Goal: Task Accomplishment & Management: Use online tool/utility

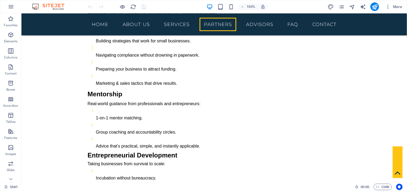
scroll to position [1425, 0]
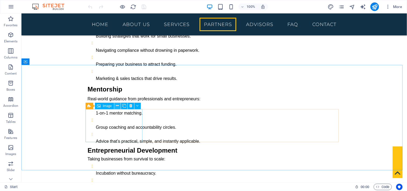
click at [117, 106] on icon at bounding box center [117, 106] width 3 height 6
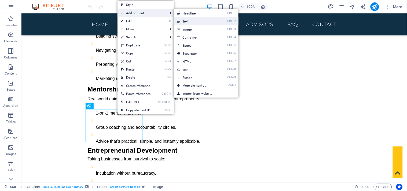
click at [184, 22] on link "Ctrl 2 Text" at bounding box center [196, 21] width 44 height 8
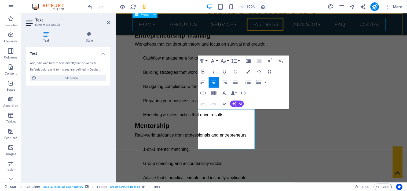
scroll to position [1483, 0]
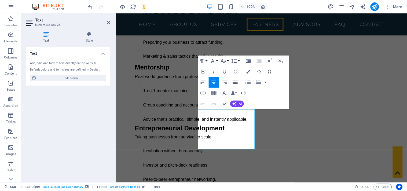
click at [236, 84] on icon "button" at bounding box center [235, 82] width 5 height 3
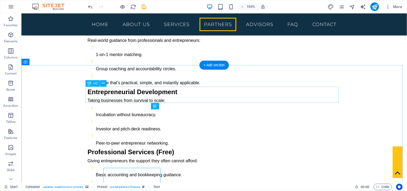
scroll to position [1425, 0]
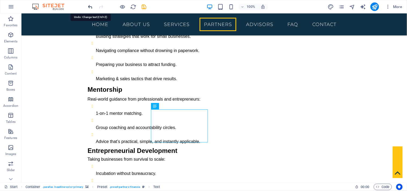
click at [91, 6] on icon "undo" at bounding box center [90, 7] width 6 height 6
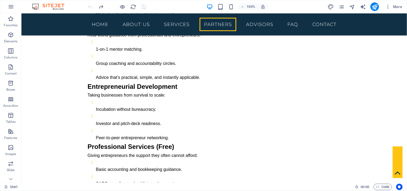
scroll to position [1444, 0]
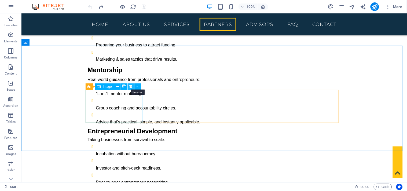
click at [130, 86] on icon at bounding box center [130, 87] width 3 height 6
click at [131, 87] on icon at bounding box center [130, 87] width 3 height 6
click at [131, 86] on icon at bounding box center [130, 87] width 3 height 6
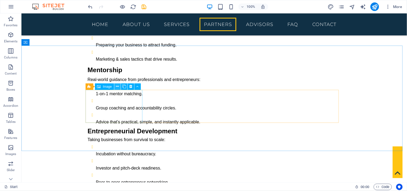
click at [117, 87] on icon at bounding box center [117, 87] width 3 height 6
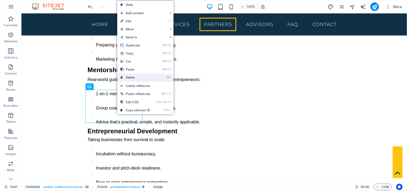
click at [137, 79] on link "⌦ Delete" at bounding box center [135, 77] width 36 height 8
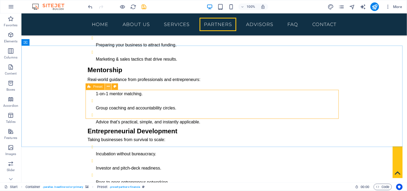
click at [107, 87] on icon at bounding box center [108, 87] width 3 height 6
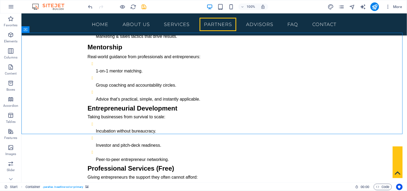
scroll to position [1457, 0]
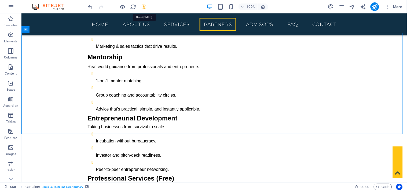
click at [144, 8] on icon "save" at bounding box center [144, 7] width 6 height 6
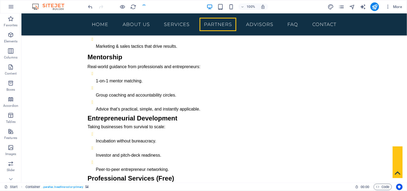
checkbox input "false"
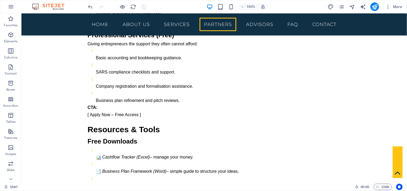
scroll to position [1645, 0]
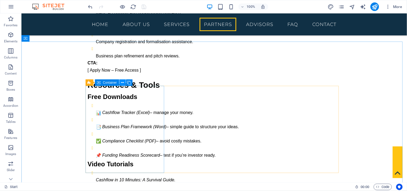
click at [122, 81] on icon at bounding box center [122, 83] width 3 height 6
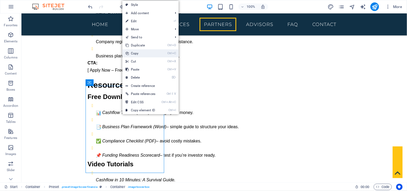
click at [141, 54] on link "Ctrl C Copy" at bounding box center [140, 53] width 36 height 8
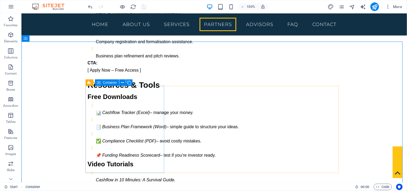
click at [105, 83] on span "Container" at bounding box center [110, 82] width 14 height 3
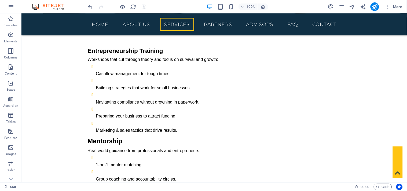
scroll to position [1408, 0]
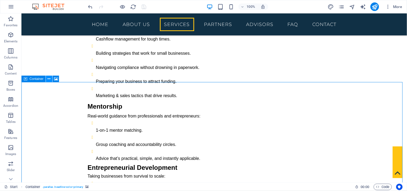
click at [48, 77] on icon at bounding box center [49, 79] width 3 height 6
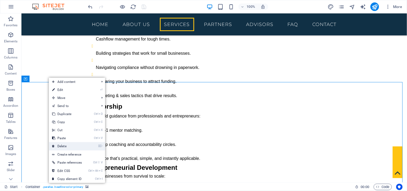
click at [66, 147] on link "⌦ Delete" at bounding box center [67, 146] width 36 height 8
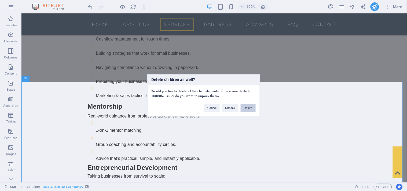
click at [246, 106] on button "Delete" at bounding box center [248, 108] width 15 height 8
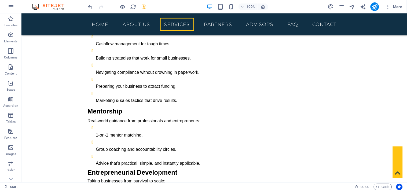
scroll to position [1398, 0]
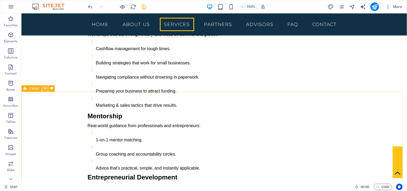
click at [44, 88] on icon at bounding box center [44, 89] width 3 height 6
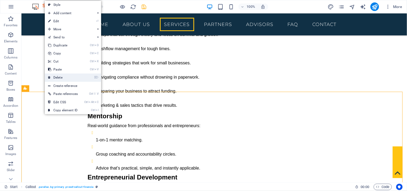
click at [67, 77] on link "⌦ Delete" at bounding box center [63, 77] width 36 height 8
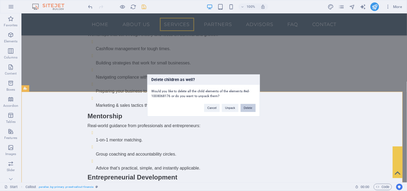
click at [242, 108] on button "Delete" at bounding box center [248, 108] width 15 height 8
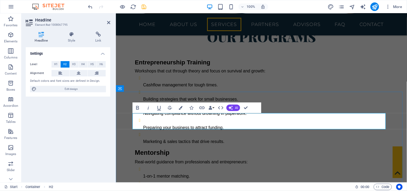
scroll to position [1457, 0]
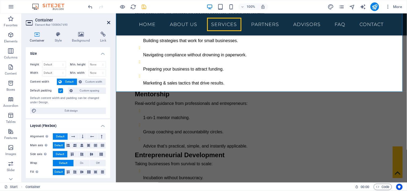
click at [109, 22] on icon at bounding box center [108, 22] width 3 height 4
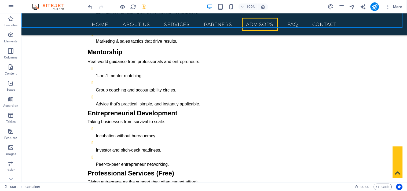
scroll to position [1425, 0]
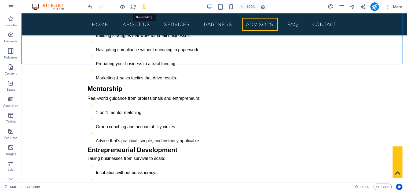
click at [144, 8] on icon "save" at bounding box center [144, 7] width 6 height 6
checkbox input "false"
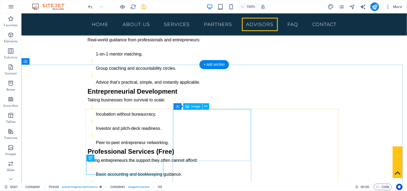
scroll to position [1425, 0]
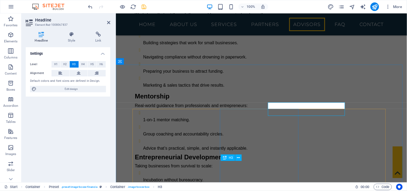
scroll to position [1484, 0]
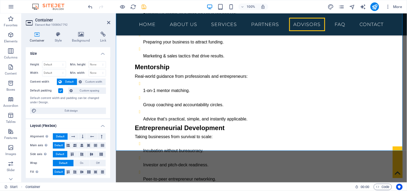
scroll to position [1550, 0]
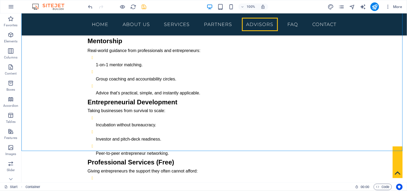
scroll to position [1501, 0]
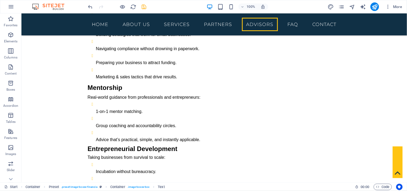
scroll to position [1394, 0]
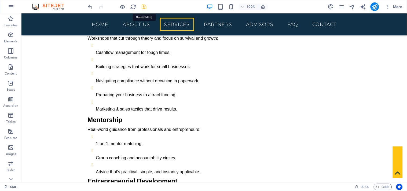
click at [145, 5] on icon "save" at bounding box center [144, 7] width 6 height 6
checkbox input "false"
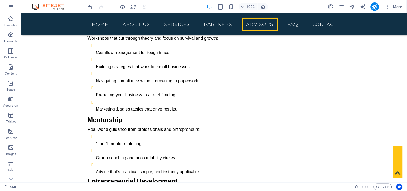
scroll to position [1476, 0]
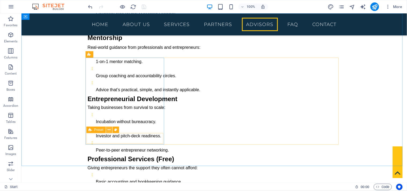
click at [109, 130] on icon at bounding box center [109, 130] width 3 height 6
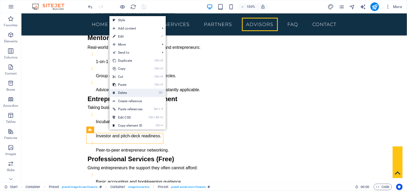
click at [135, 93] on link "⌦ Delete" at bounding box center [127, 93] width 36 height 8
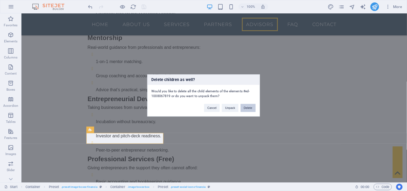
click at [246, 108] on button "Delete" at bounding box center [248, 108] width 15 height 8
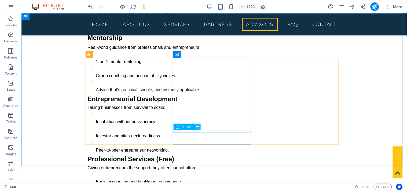
click at [197, 128] on icon at bounding box center [197, 127] width 3 height 6
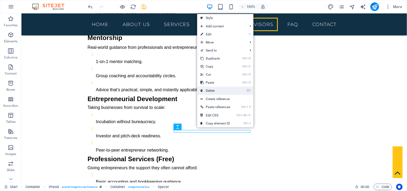
click at [218, 90] on link "⌦ Delete" at bounding box center [215, 91] width 36 height 8
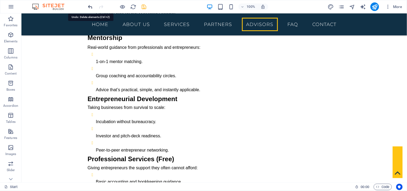
click at [90, 6] on icon "undo" at bounding box center [90, 7] width 6 height 6
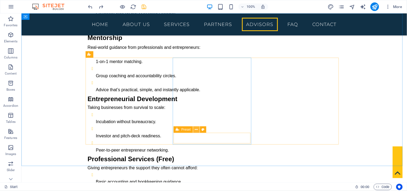
click at [196, 130] on icon at bounding box center [196, 130] width 3 height 6
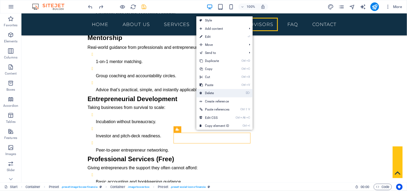
click at [209, 94] on link "⌦ Delete" at bounding box center [214, 93] width 36 height 8
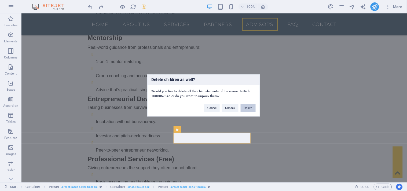
click at [242, 107] on button "Delete" at bounding box center [248, 108] width 15 height 8
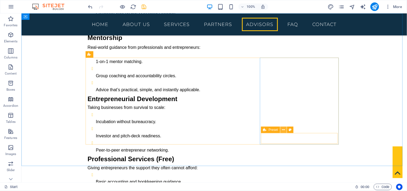
click at [282, 130] on icon at bounding box center [283, 130] width 3 height 6
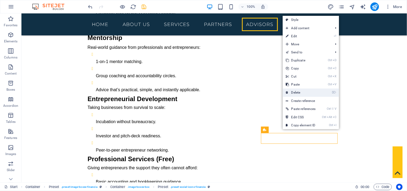
click at [300, 91] on link "⌦ Delete" at bounding box center [301, 92] width 36 height 8
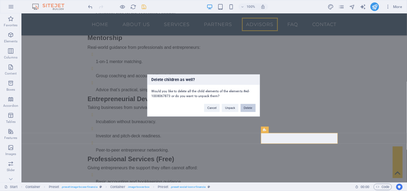
click at [255, 107] on button "Delete" at bounding box center [248, 108] width 15 height 8
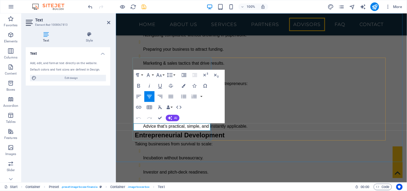
scroll to position [1535, 0]
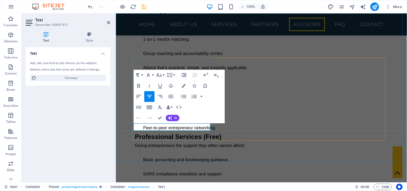
click at [171, 95] on icon "button" at bounding box center [170, 96] width 5 height 3
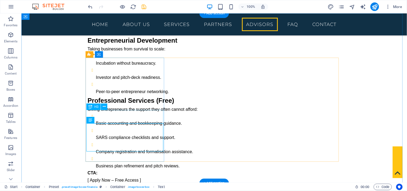
scroll to position [1476, 0]
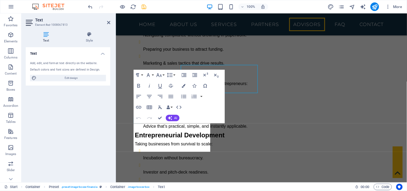
scroll to position [1535, 0]
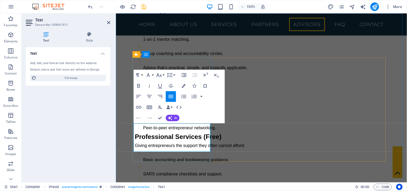
drag, startPoint x: 140, startPoint y: 126, endPoint x: 199, endPoint y: 148, distance: 62.6
click at [201, 97] on button "button" at bounding box center [201, 96] width 4 height 11
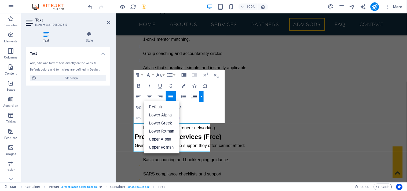
click at [214, 105] on div "Paragraph Format Normal Heading 1 Heading 2 Heading 3 Heading 4 Heading 5 Headi…" at bounding box center [179, 97] width 91 height 54
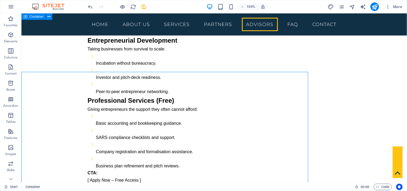
scroll to position [1476, 0]
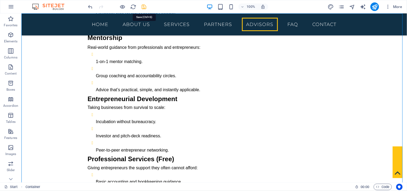
click at [143, 6] on icon "save" at bounding box center [144, 7] width 6 height 6
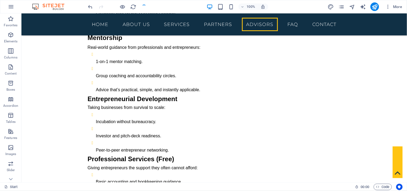
checkbox input "false"
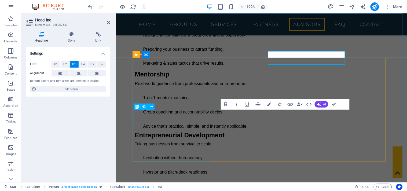
scroll to position [1535, 0]
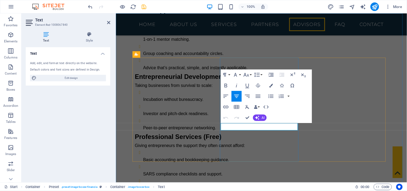
drag, startPoint x: 277, startPoint y: 125, endPoint x: 241, endPoint y: 126, distance: 35.4
click at [257, 97] on icon "button" at bounding box center [258, 96] width 6 height 6
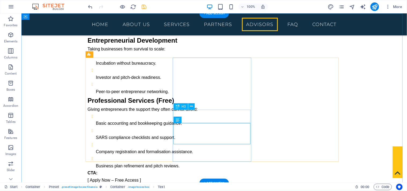
scroll to position [1476, 0]
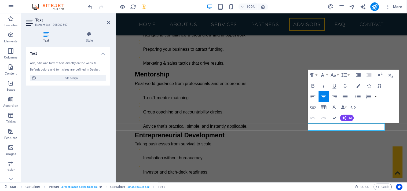
scroll to position [1535, 0]
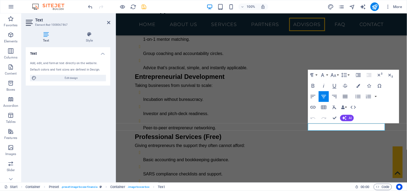
click at [346, 97] on icon "button" at bounding box center [345, 96] width 5 height 3
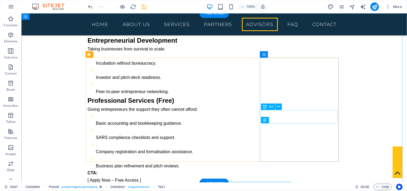
scroll to position [1476, 0]
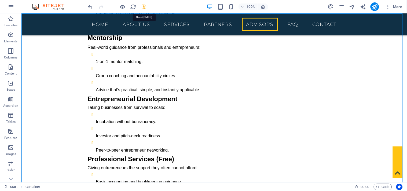
click at [143, 5] on icon "save" at bounding box center [144, 7] width 6 height 6
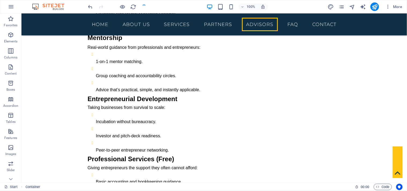
checkbox input "false"
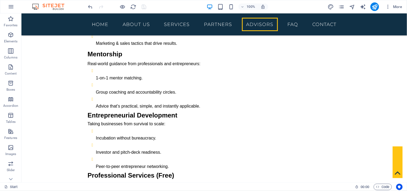
scroll to position [1465, 0]
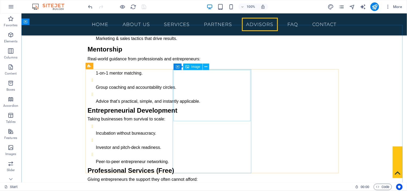
click at [195, 66] on span "Image" at bounding box center [195, 66] width 9 height 3
select select "%"
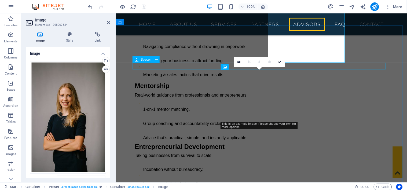
scroll to position [1523, 0]
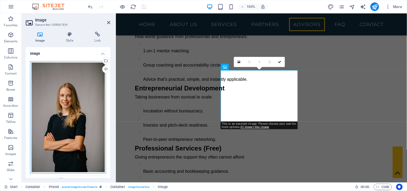
click at [56, 119] on div "Drag files here, click to choose files or select files from Files or our free s…" at bounding box center [68, 117] width 76 height 113
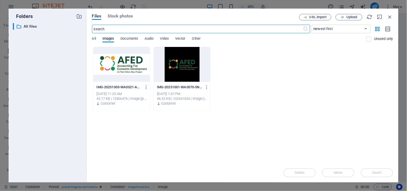
scroll to position [1657, 0]
click at [348, 16] on span "Upload" at bounding box center [351, 17] width 11 height 3
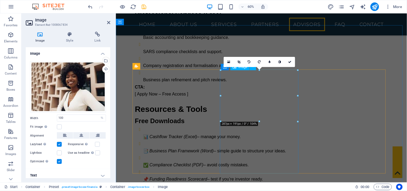
scroll to position [1523, 0]
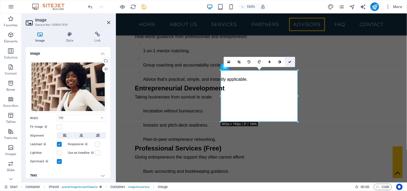
click at [289, 62] on icon at bounding box center [289, 61] width 3 height 3
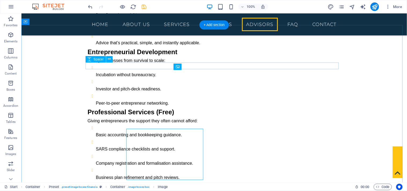
scroll to position [1465, 0]
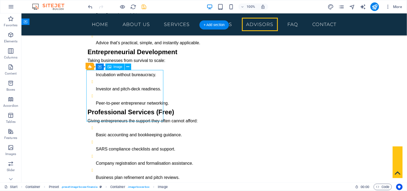
select select "%"
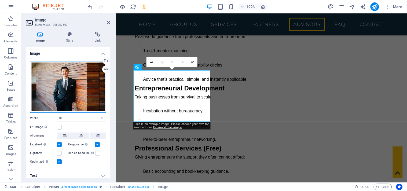
click at [70, 101] on div "Drag files here, click to choose files or select files from Files or our free s…" at bounding box center [68, 86] width 76 height 51
click at [70, 101] on body "[DOMAIN_NAME] Start Favorites Elements Columns Content Boxes Accordion Tables F…" at bounding box center [203, 95] width 407 height 191
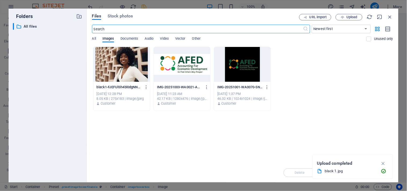
scroll to position [1657, 0]
click at [344, 14] on button "Upload" at bounding box center [348, 17] width 27 height 6
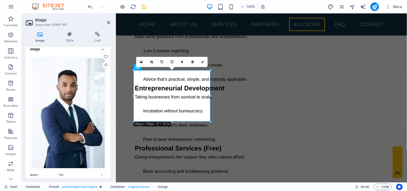
scroll to position [0, 0]
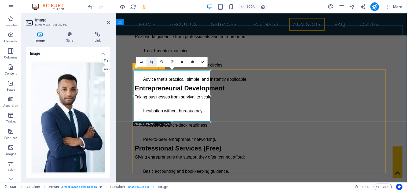
click at [151, 61] on icon at bounding box center [151, 61] width 3 height 3
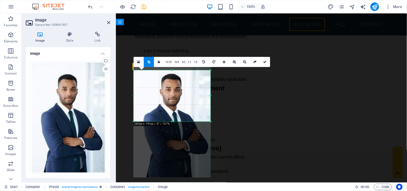
drag, startPoint x: 175, startPoint y: 81, endPoint x: 176, endPoint y: 105, distance: 23.4
click at [176, 105] on div at bounding box center [172, 119] width 77 height 116
click at [263, 62] on icon at bounding box center [264, 61] width 3 height 3
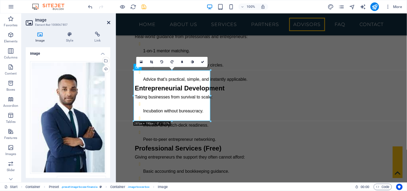
click at [108, 23] on icon at bounding box center [108, 22] width 3 height 4
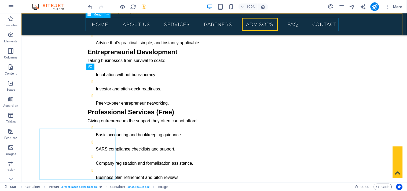
scroll to position [1465, 0]
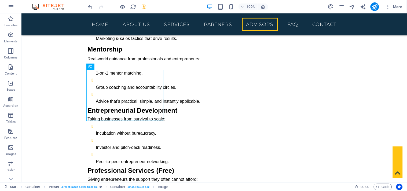
click at [143, 7] on icon "save" at bounding box center [144, 7] width 6 height 6
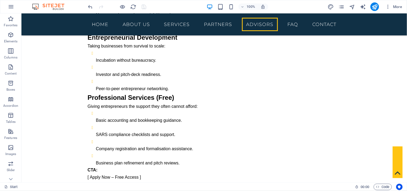
scroll to position [1547, 0]
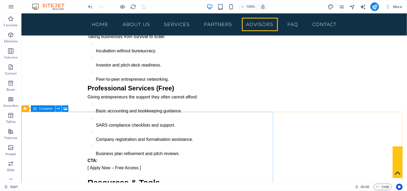
click at [58, 109] on icon at bounding box center [58, 109] width 3 height 6
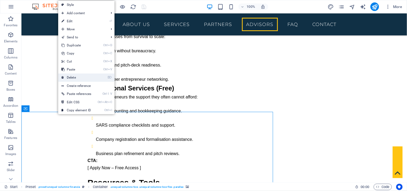
click at [76, 76] on link "⌦ Delete" at bounding box center [76, 77] width 36 height 8
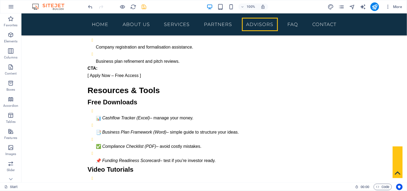
scroll to position [1600, 0]
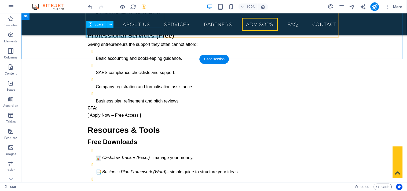
click at [145, 6] on icon "save" at bounding box center [144, 7] width 6 height 6
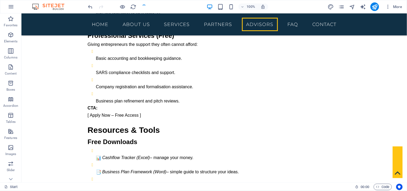
checkbox input "false"
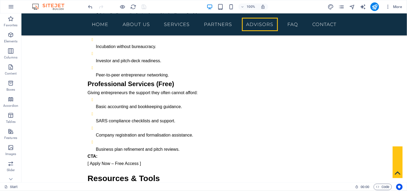
scroll to position [1591, 0]
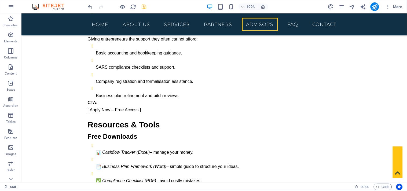
scroll to position [1583, 0]
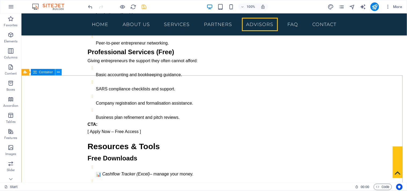
click at [58, 73] on icon at bounding box center [58, 72] width 3 height 6
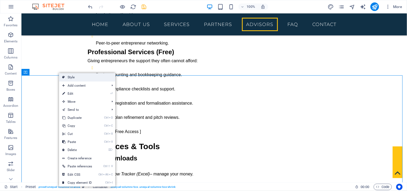
click at [81, 76] on link "Style" at bounding box center [87, 77] width 56 height 8
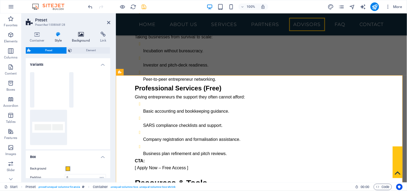
scroll to position [1642, 0]
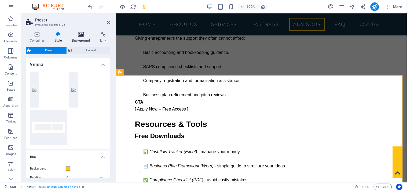
click at [81, 38] on h4 "Background" at bounding box center [82, 37] width 28 height 11
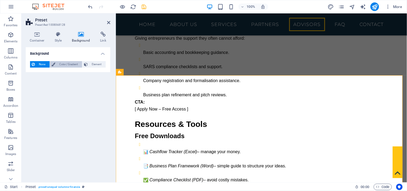
click at [71, 62] on span "Color / Gradient" at bounding box center [69, 64] width 24 height 6
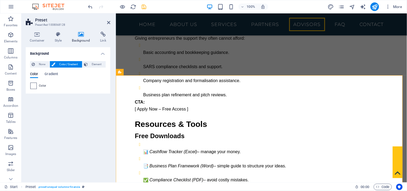
click at [32, 87] on span at bounding box center [34, 86] width 6 height 6
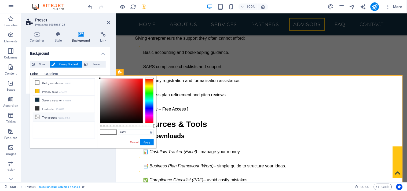
click at [37, 116] on icon at bounding box center [37, 117] width 4 height 4
click at [38, 82] on icon at bounding box center [37, 83] width 4 height 4
type input "#ffffff"
click at [149, 143] on button "Apply" at bounding box center [146, 142] width 13 height 6
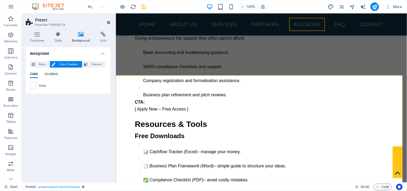
click at [108, 21] on icon at bounding box center [108, 22] width 3 height 4
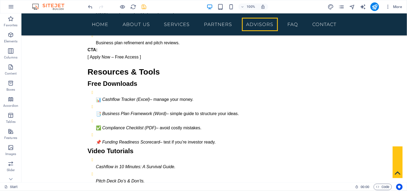
scroll to position [1610, 0]
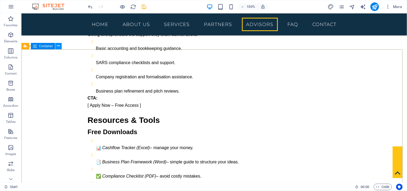
click at [57, 46] on icon at bounding box center [58, 46] width 3 height 6
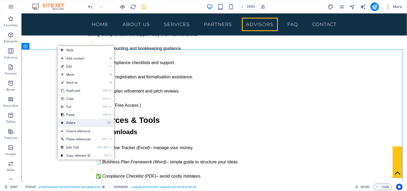
click at [73, 122] on link "⌦ Delete" at bounding box center [76, 123] width 36 height 8
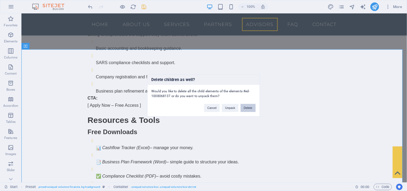
click at [245, 109] on button "Delete" at bounding box center [248, 108] width 15 height 8
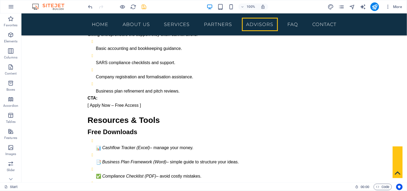
scroll to position [1556, 0]
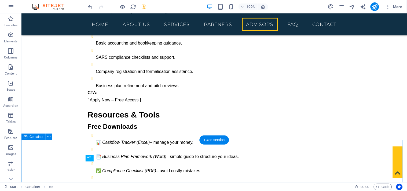
scroll to position [1557, 0]
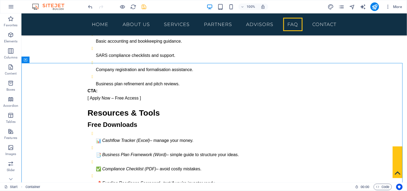
scroll to position [1638, 0]
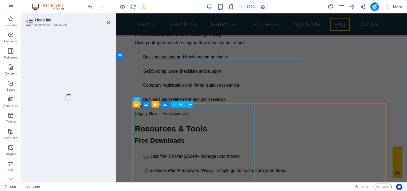
scroll to position [1696, 0]
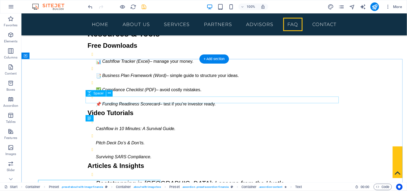
scroll to position [1638, 0]
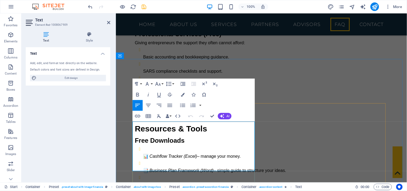
scroll to position [1696, 0]
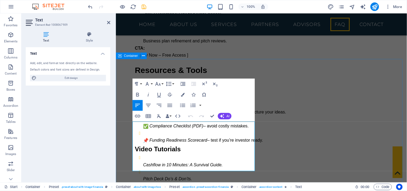
drag, startPoint x: 250, startPoint y: 166, endPoint x: 130, endPoint y: 127, distance: 126.8
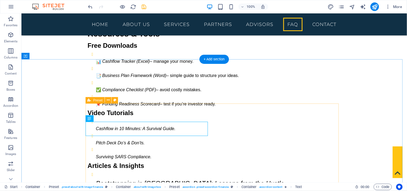
scroll to position [1637, 0]
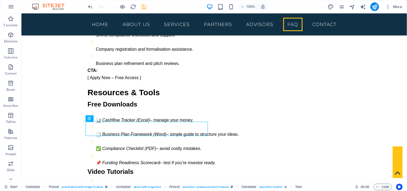
click at [143, 6] on icon "save" at bounding box center [144, 7] width 6 height 6
checkbox input "false"
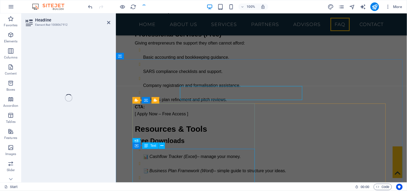
scroll to position [1696, 0]
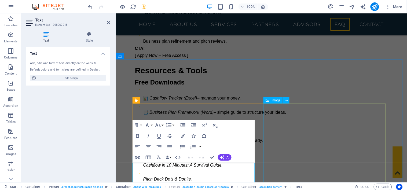
scroll to position [1733, 0]
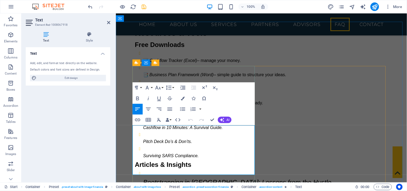
drag, startPoint x: 247, startPoint y: 170, endPoint x: 132, endPoint y: 128, distance: 121.9
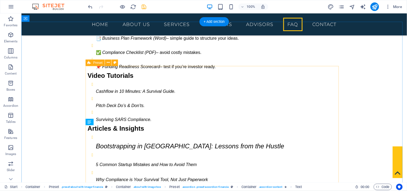
scroll to position [1675, 0]
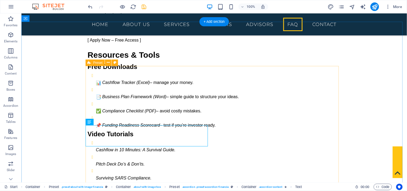
click at [144, 7] on icon "save" at bounding box center [144, 7] width 6 height 6
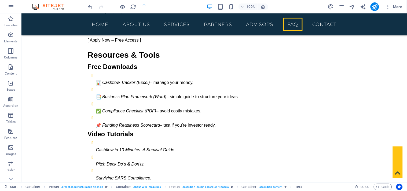
checkbox input "false"
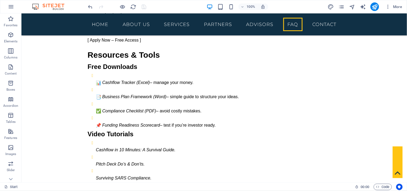
scroll to position [1734, 0]
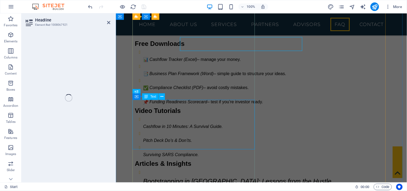
scroll to position [1793, 0]
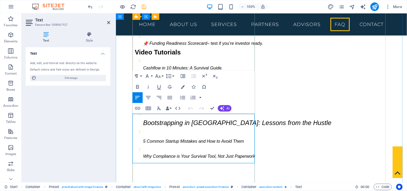
drag, startPoint x: 248, startPoint y: 160, endPoint x: 132, endPoint y: 118, distance: 123.1
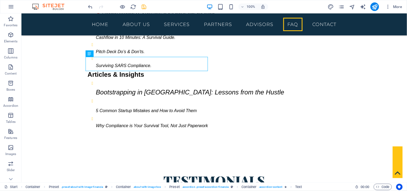
scroll to position [1791, 0]
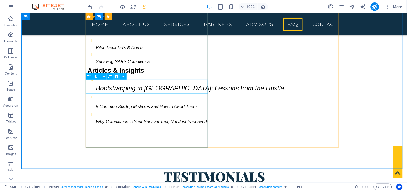
click at [116, 76] on icon at bounding box center [116, 77] width 3 height 6
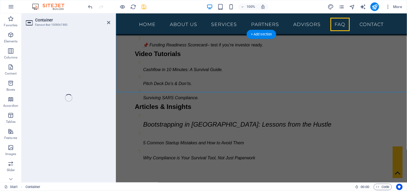
scroll to position [1849, 0]
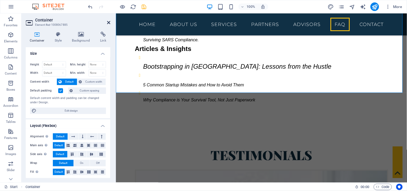
click at [109, 21] on icon at bounding box center [108, 22] width 3 height 4
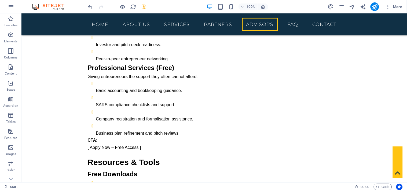
scroll to position [1621, 0]
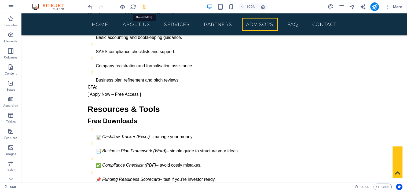
click at [143, 5] on icon "save" at bounding box center [144, 7] width 6 height 6
checkbox input "false"
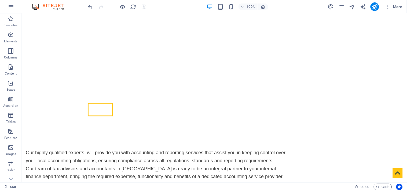
scroll to position [0, 0]
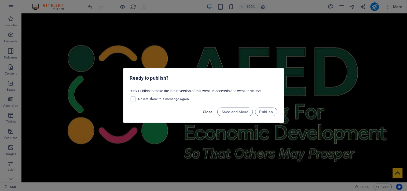
click at [208, 111] on span "Close" at bounding box center [208, 112] width 10 height 4
